Goal: Transaction & Acquisition: Book appointment/travel/reservation

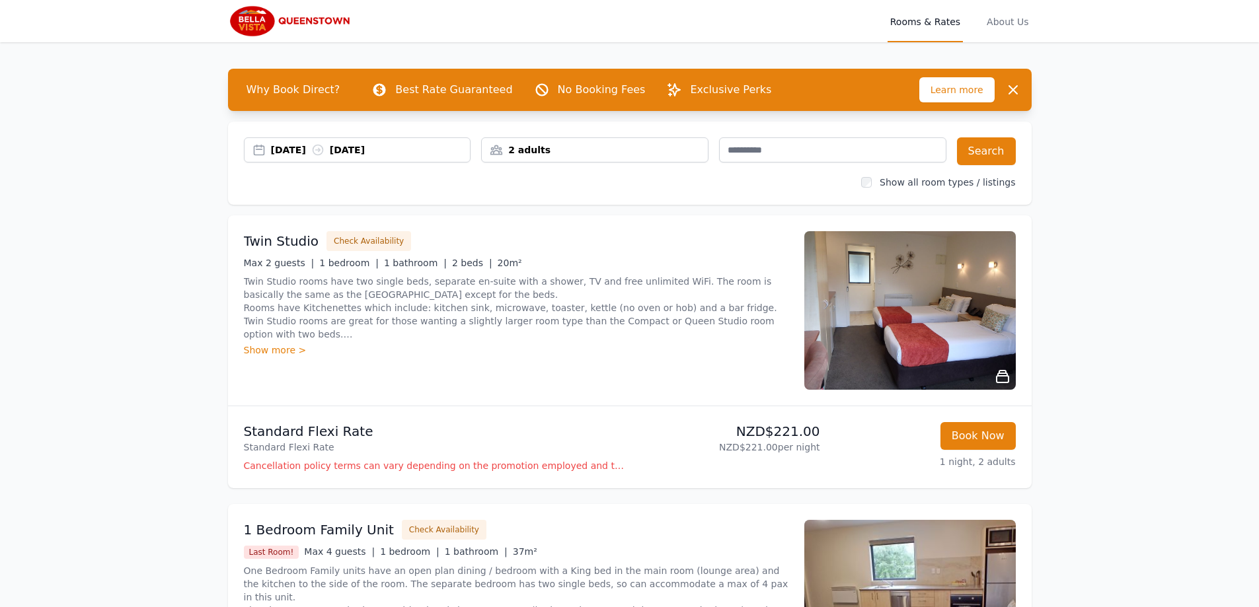
click at [299, 151] on div "[DATE] [DATE]" at bounding box center [371, 149] width 200 height 13
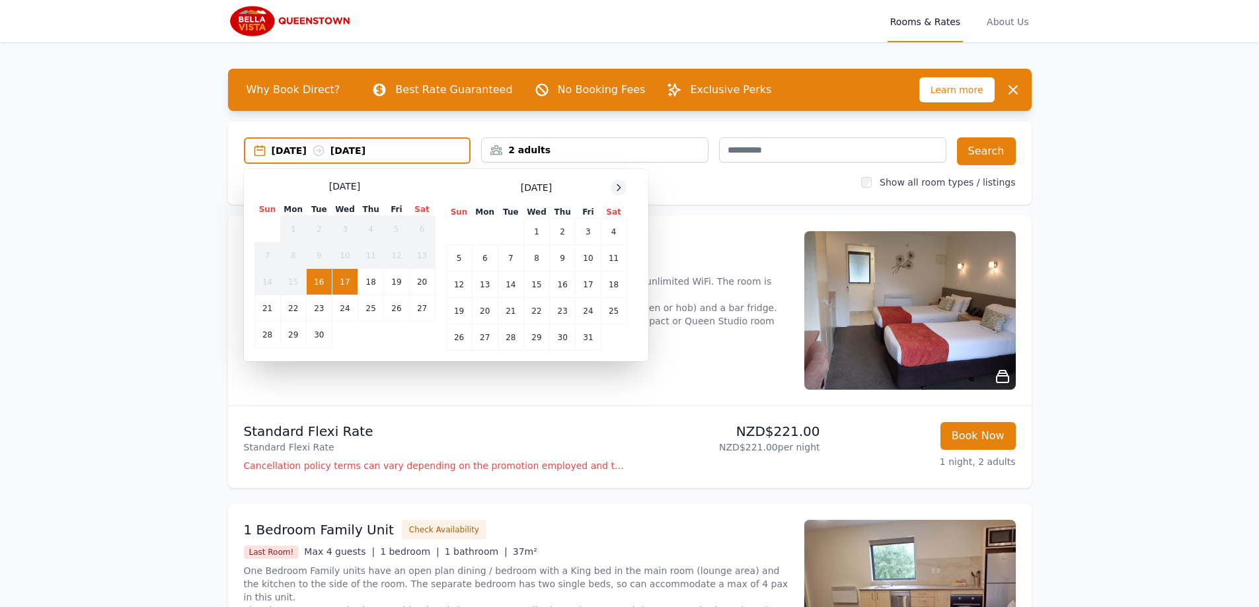
click at [619, 186] on icon at bounding box center [618, 187] width 3 height 6
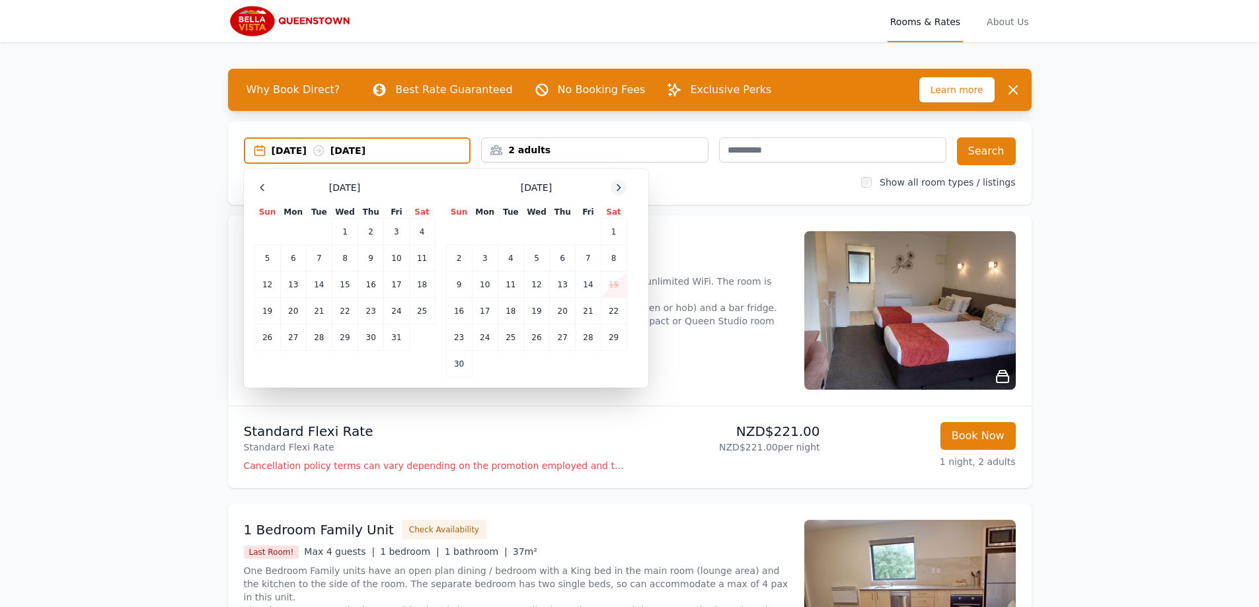
click at [619, 186] on icon at bounding box center [618, 187] width 3 height 6
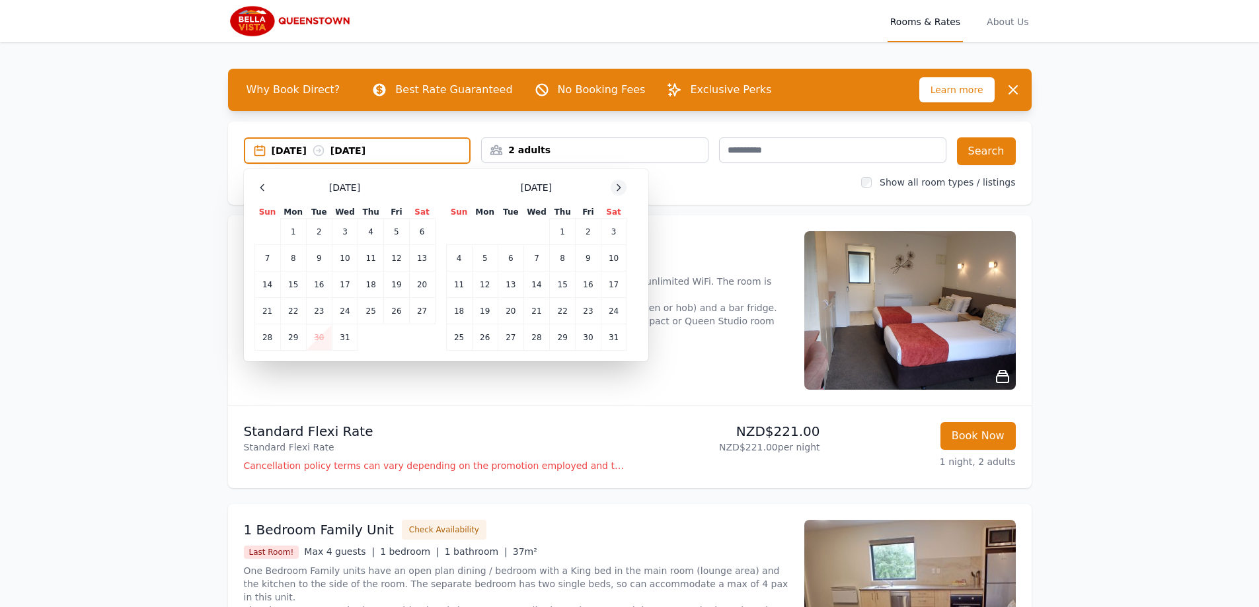
click at [620, 186] on icon at bounding box center [618, 187] width 11 height 11
click at [533, 237] on td "4" at bounding box center [536, 232] width 26 height 26
click at [610, 228] on td "7" at bounding box center [614, 232] width 26 height 26
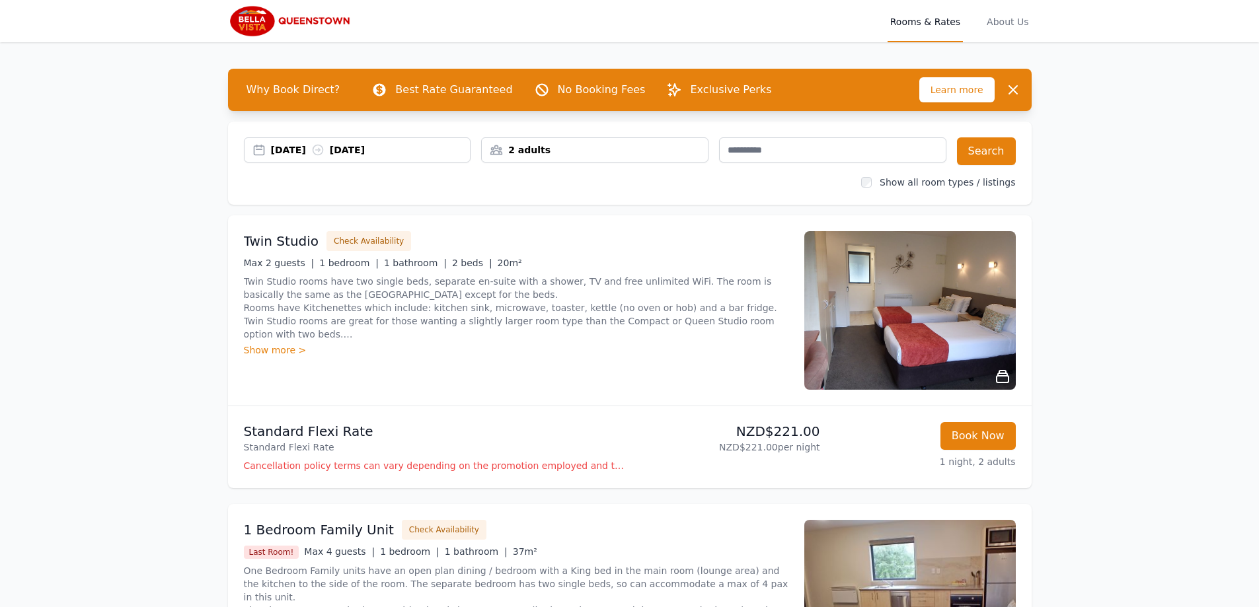
click at [665, 147] on div "2 adults" at bounding box center [595, 149] width 226 height 13
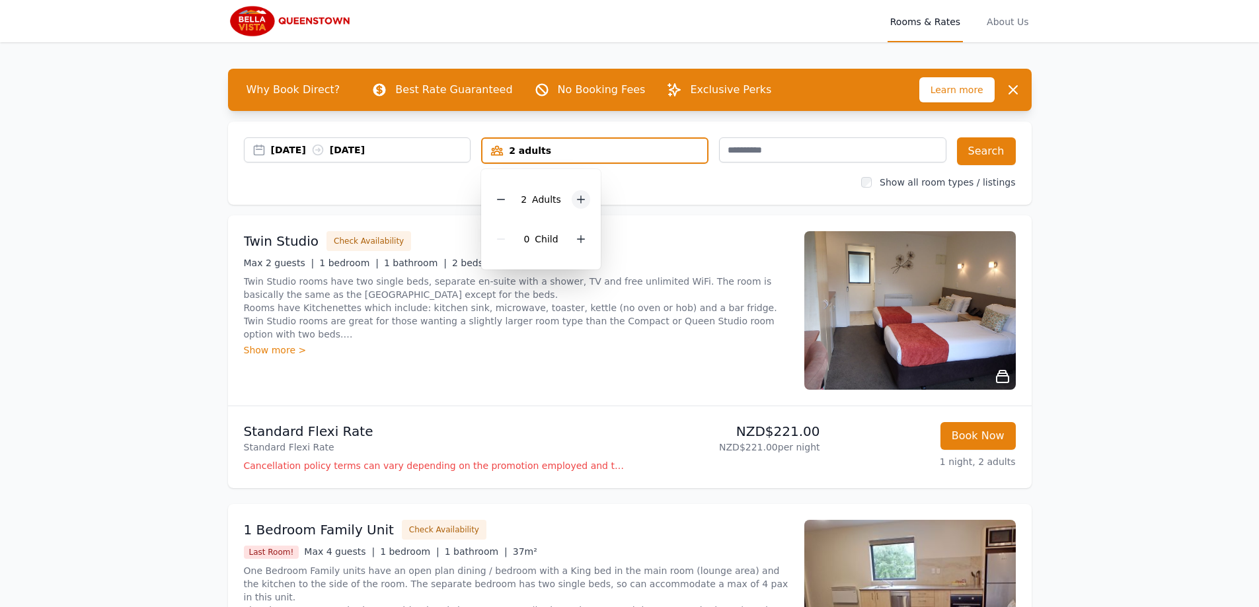
click at [580, 205] on div at bounding box center [581, 199] width 19 height 19
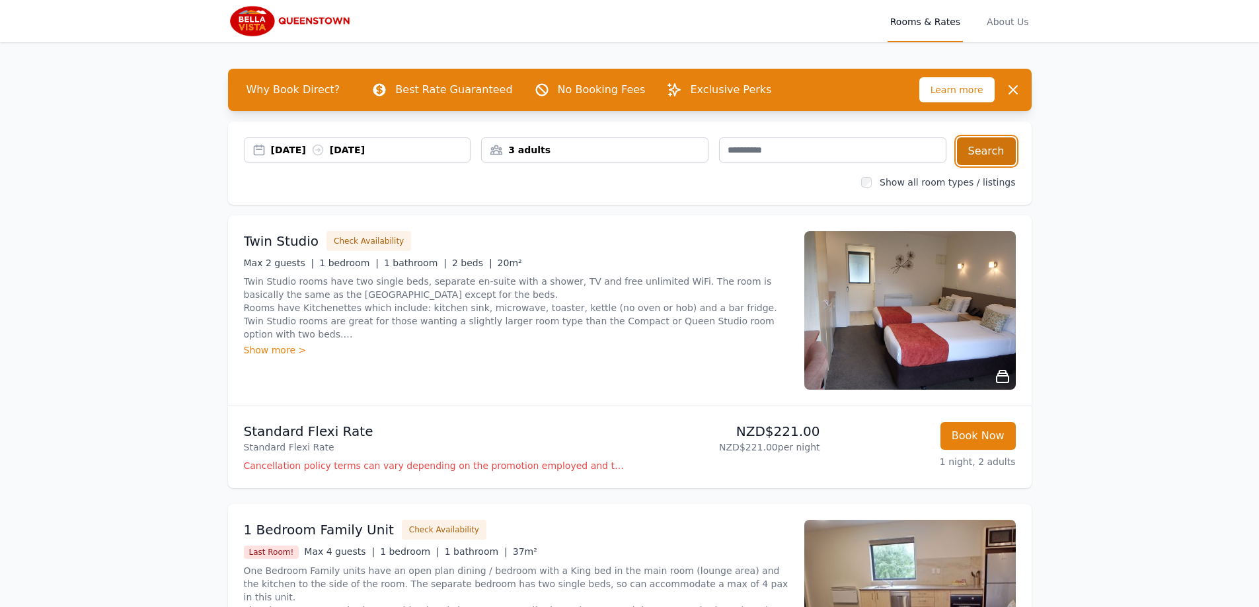
click at [1000, 153] on button "Search" at bounding box center [986, 151] width 59 height 28
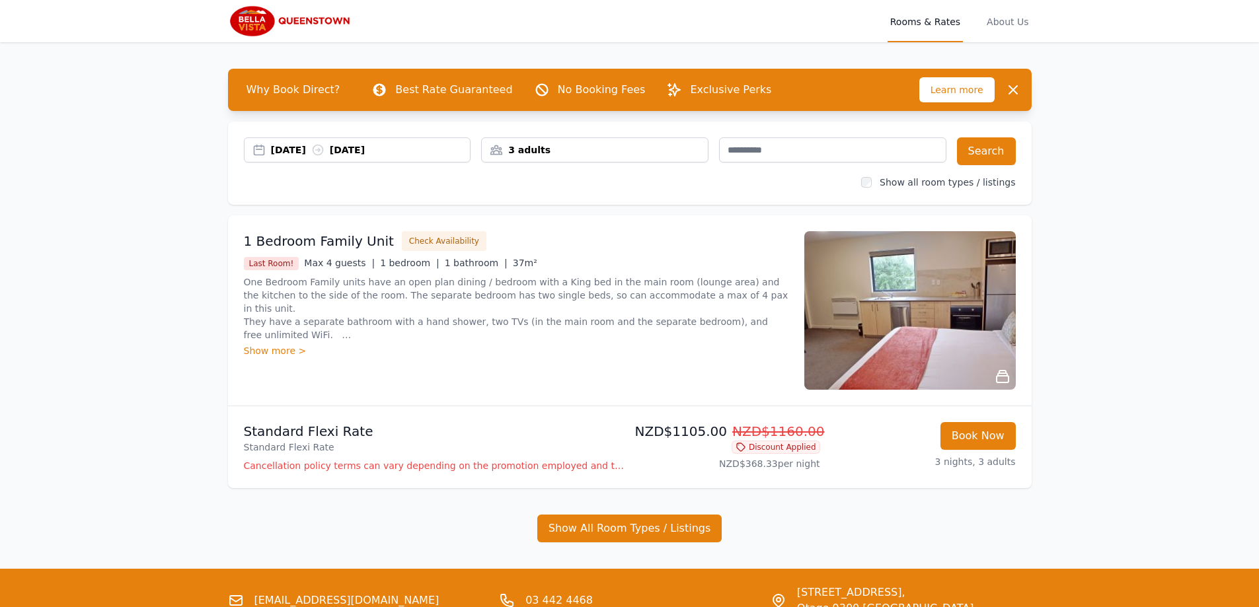
click at [915, 319] on img at bounding box center [909, 310] width 211 height 159
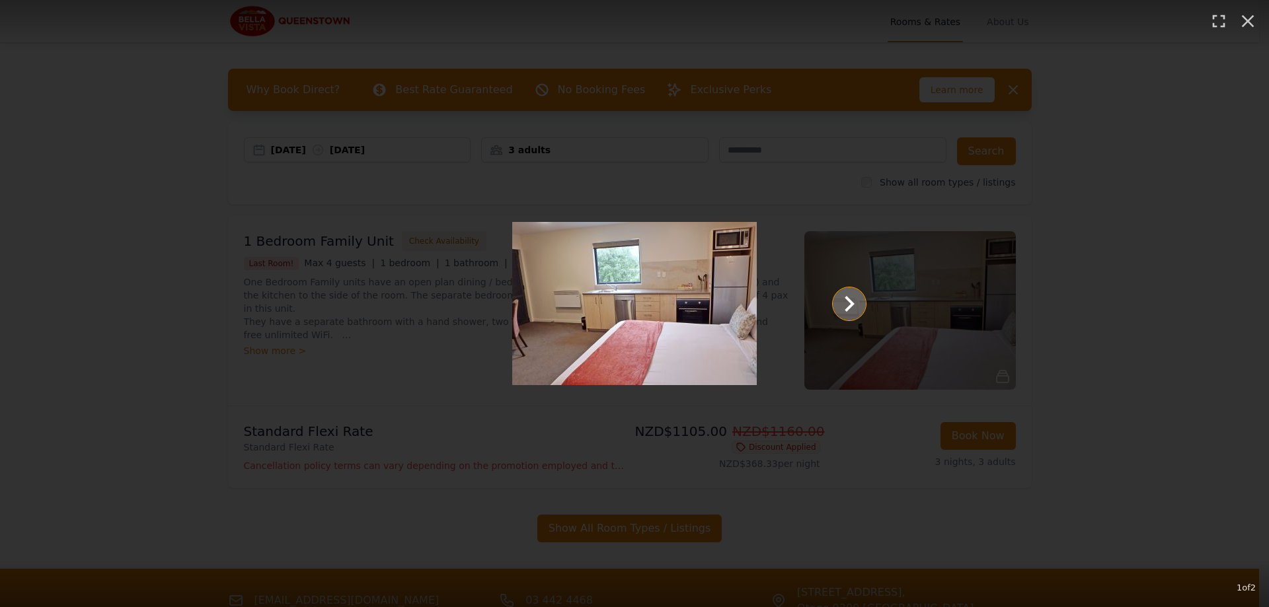
click at [850, 299] on icon "Show slide 2 of 2" at bounding box center [850, 304] width 10 height 16
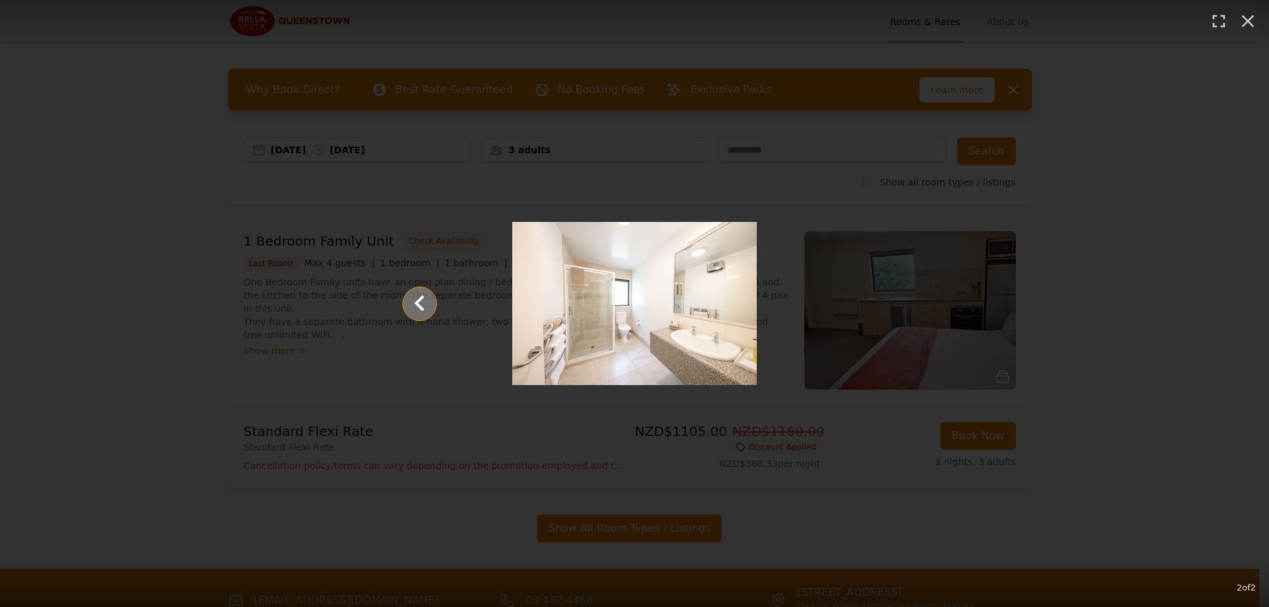
click at [424, 307] on icon "Show slide 1 of 2" at bounding box center [420, 304] width 32 height 32
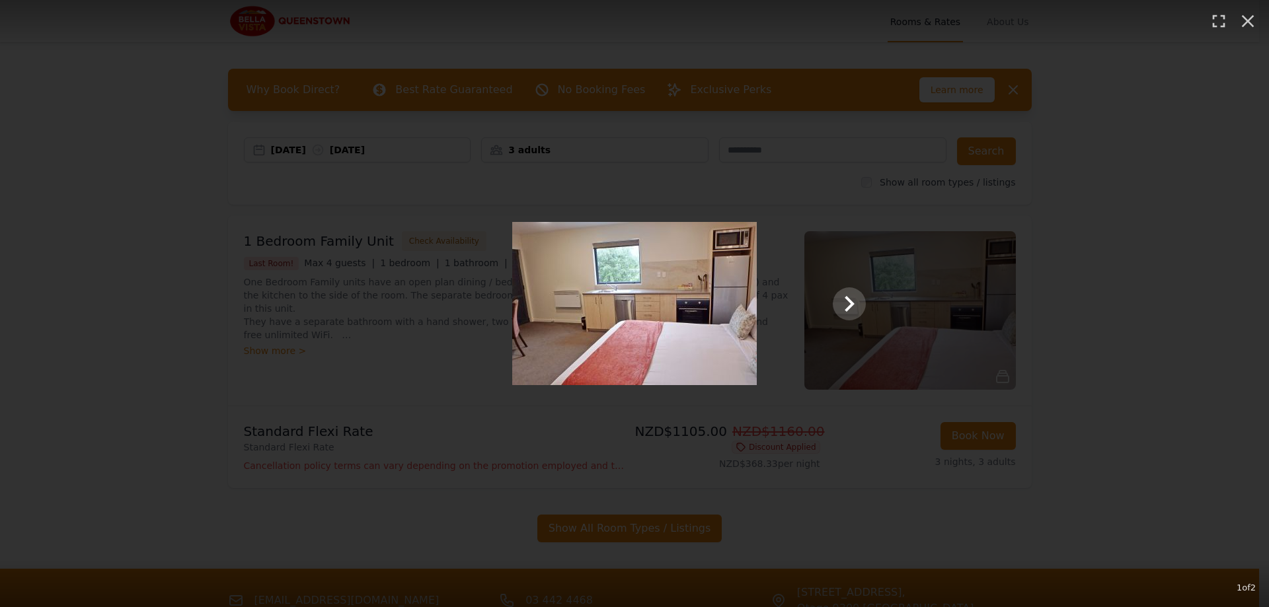
click at [1199, 115] on div "1 of 2" at bounding box center [634, 303] width 1269 height 607
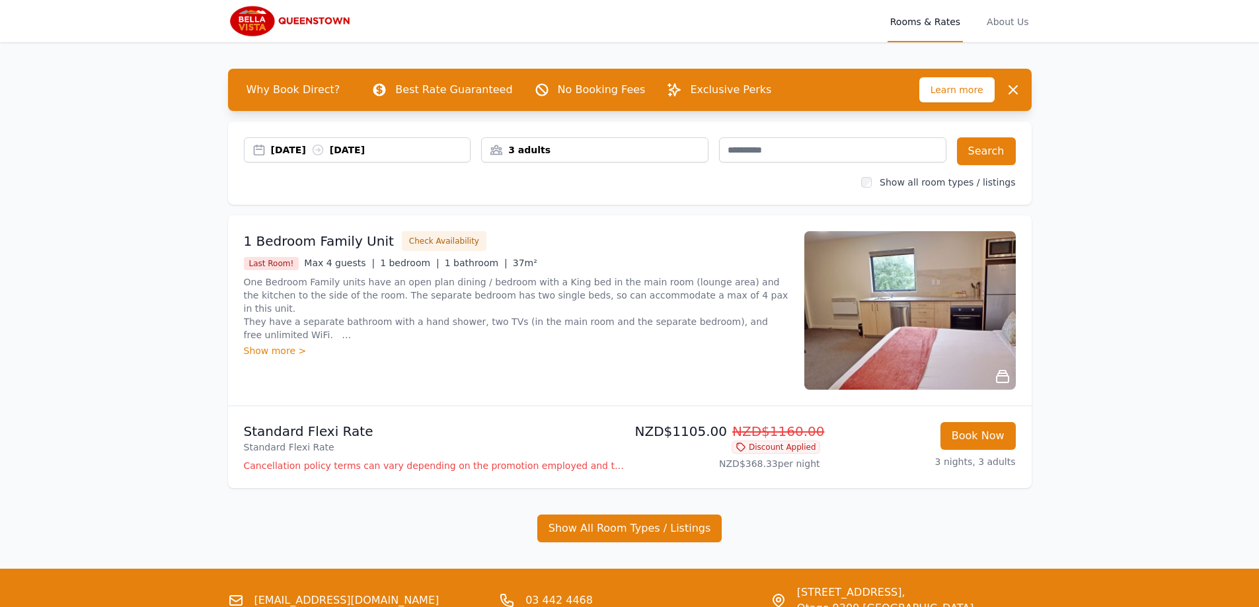
click at [253, 352] on div "Show more >" at bounding box center [516, 350] width 545 height 13
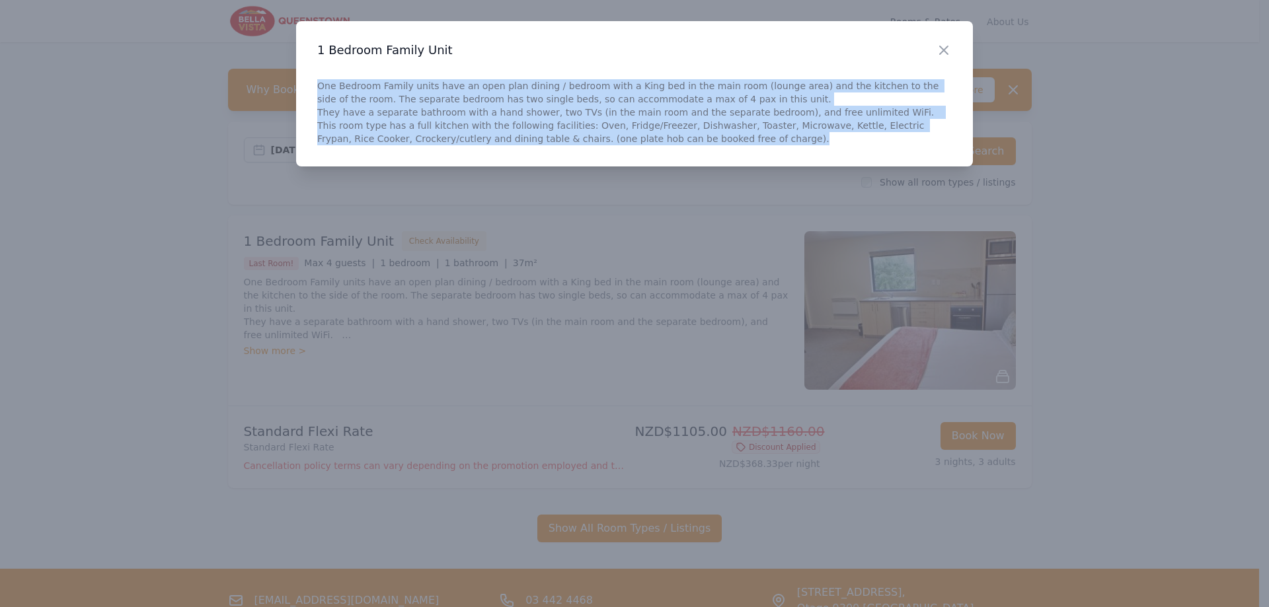
drag, startPoint x: 321, startPoint y: 85, endPoint x: 842, endPoint y: 144, distance: 524.7
click at [842, 144] on p "One Bedroom Family units have an open plan dining / bedroom with a King bed in …" at bounding box center [634, 112] width 634 height 66
copy p "One Bedroom Family units have an open plan dining / bedroom with a King bed in …"
